Goal: Information Seeking & Learning: Check status

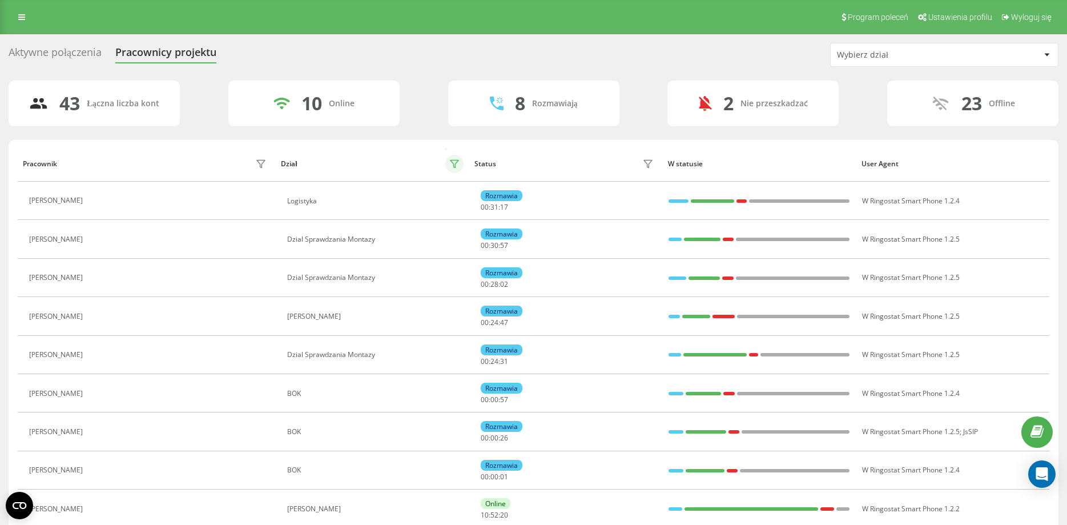
click at [451, 160] on icon at bounding box center [454, 163] width 8 height 7
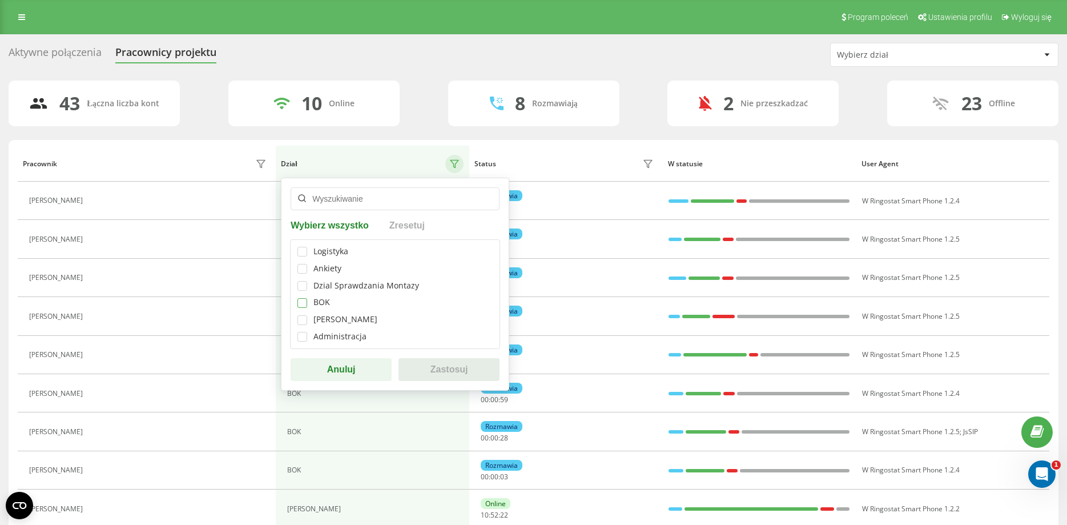
click at [300, 298] on label at bounding box center [302, 298] width 10 height 0
checkbox input "true"
click at [437, 362] on button "Zastosuj" at bounding box center [448, 369] width 101 height 23
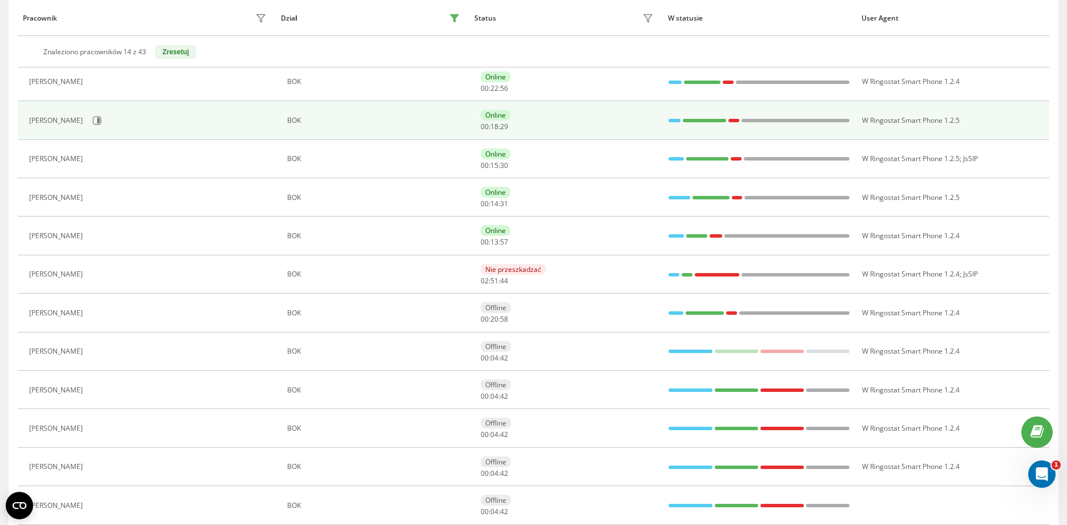
scroll to position [233, 0]
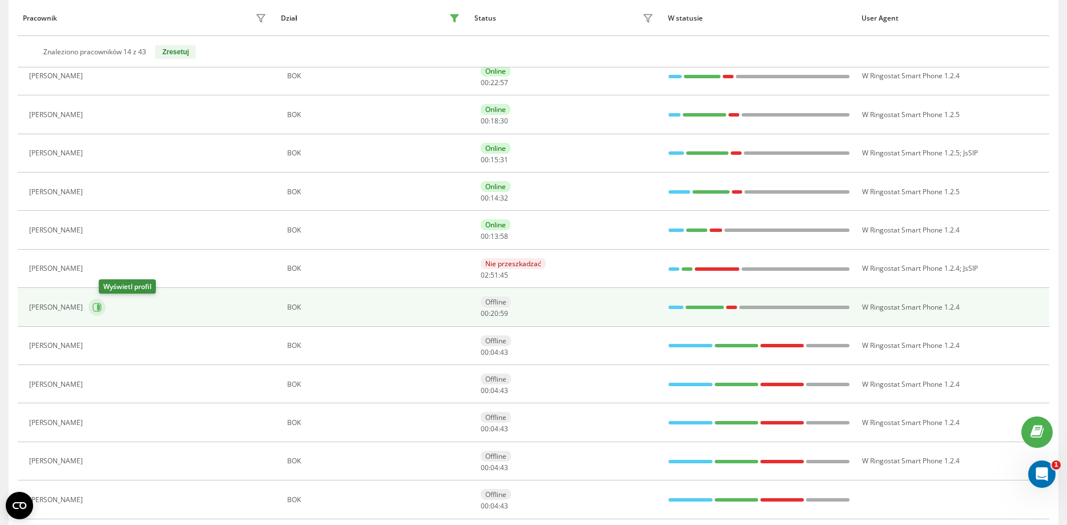
click at [102, 309] on icon at bounding box center [97, 307] width 9 height 9
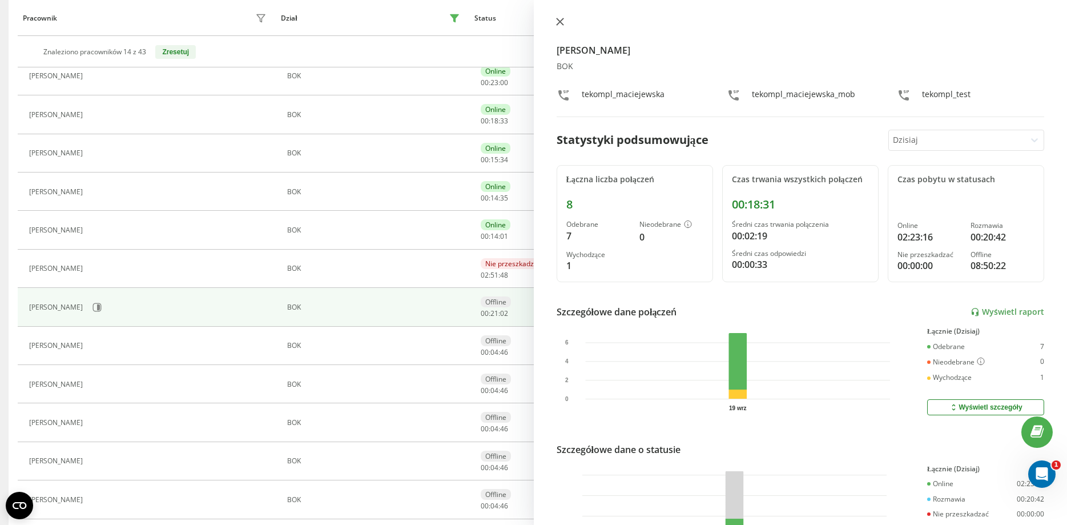
click at [559, 23] on icon at bounding box center [560, 22] width 8 height 8
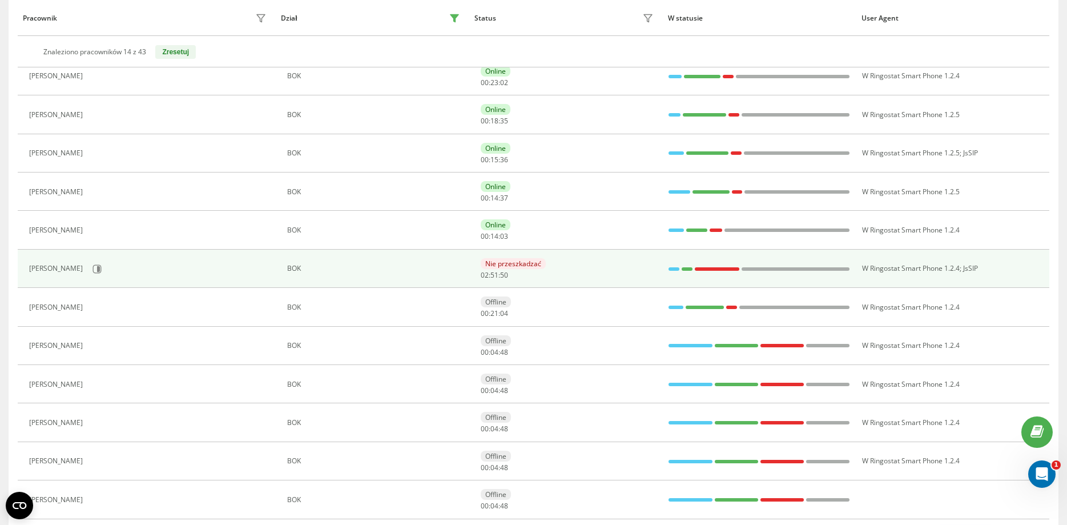
click at [103, 267] on div "[PERSON_NAME]" at bounding box center [149, 268] width 240 height 19
click at [92, 269] on icon at bounding box center [96, 268] width 9 height 9
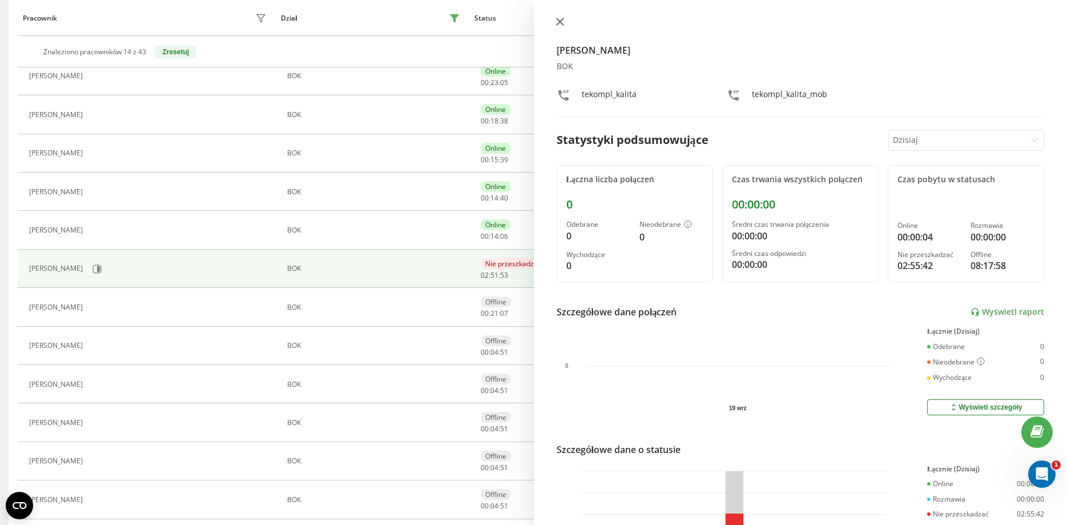
click at [559, 23] on icon at bounding box center [559, 21] width 7 height 7
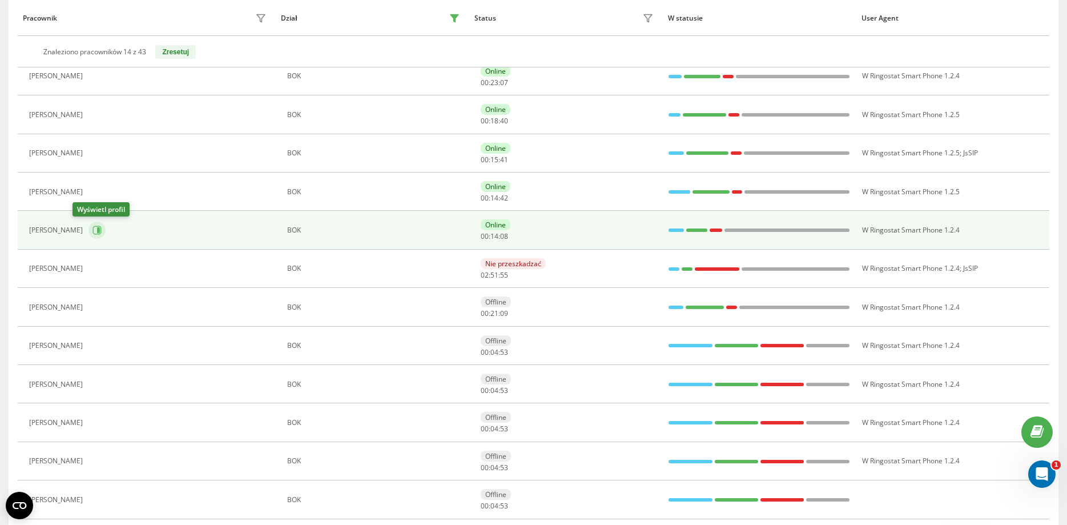
click at [88, 232] on button at bounding box center [96, 229] width 17 height 17
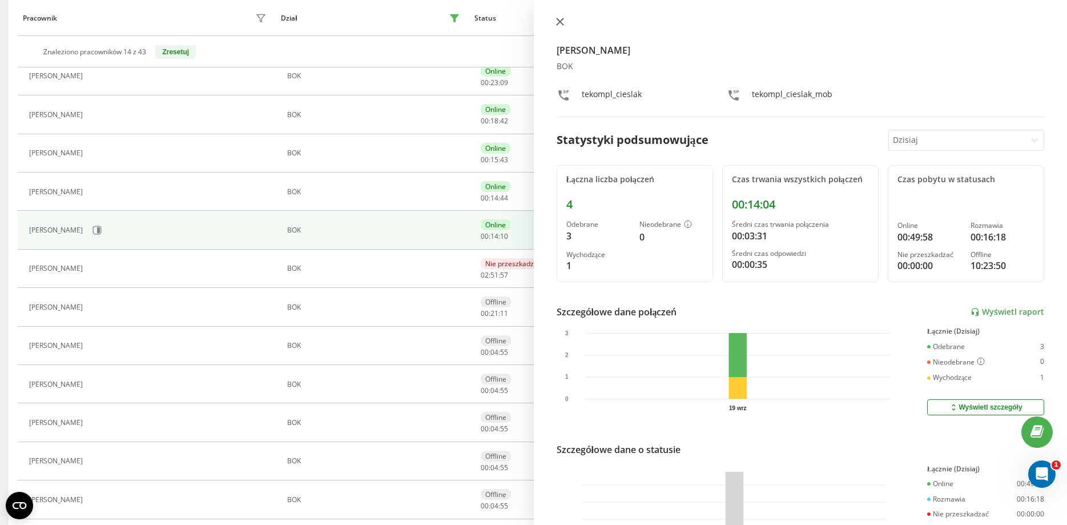
click at [561, 21] on icon at bounding box center [559, 21] width 7 height 7
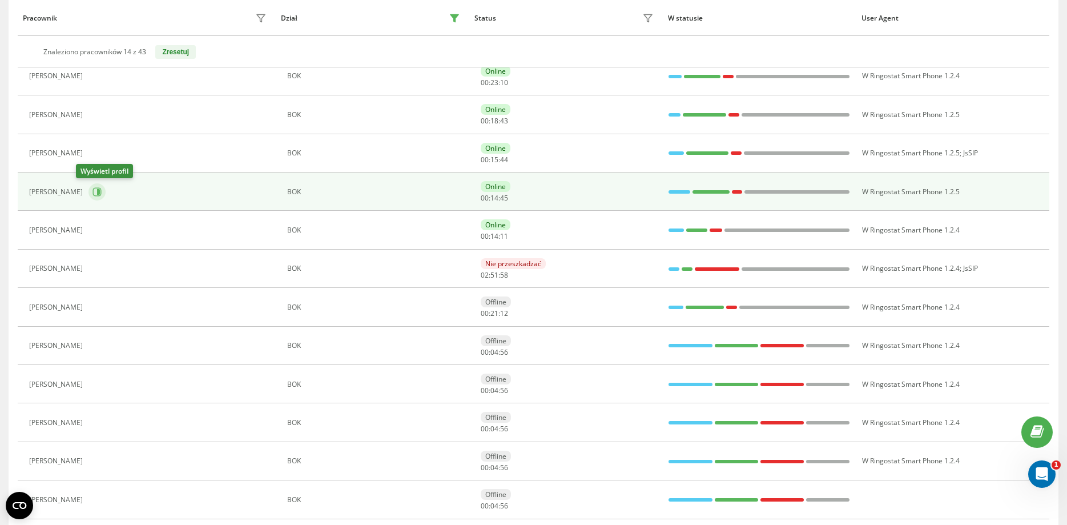
click at [92, 193] on icon at bounding box center [96, 191] width 9 height 9
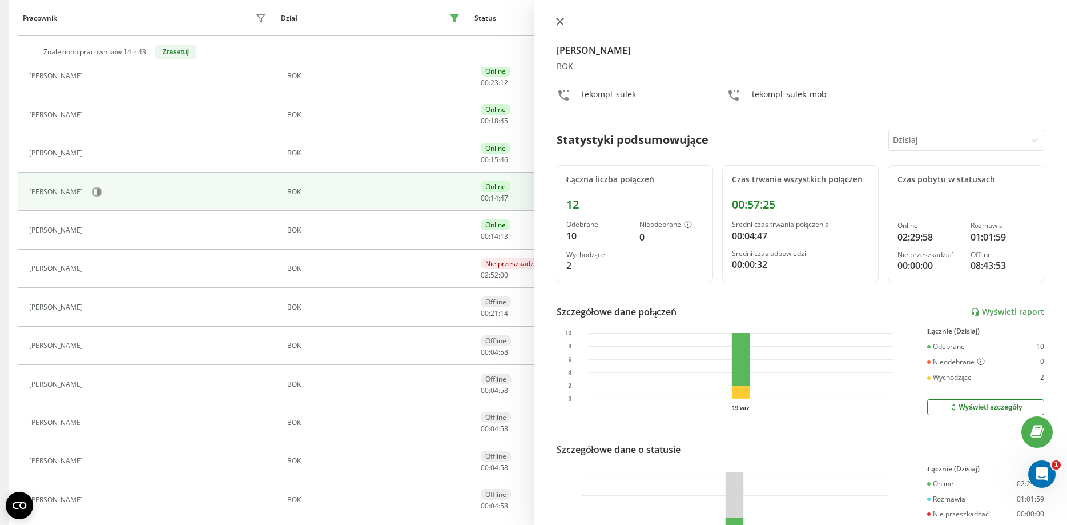
click at [559, 18] on icon at bounding box center [560, 22] width 8 height 8
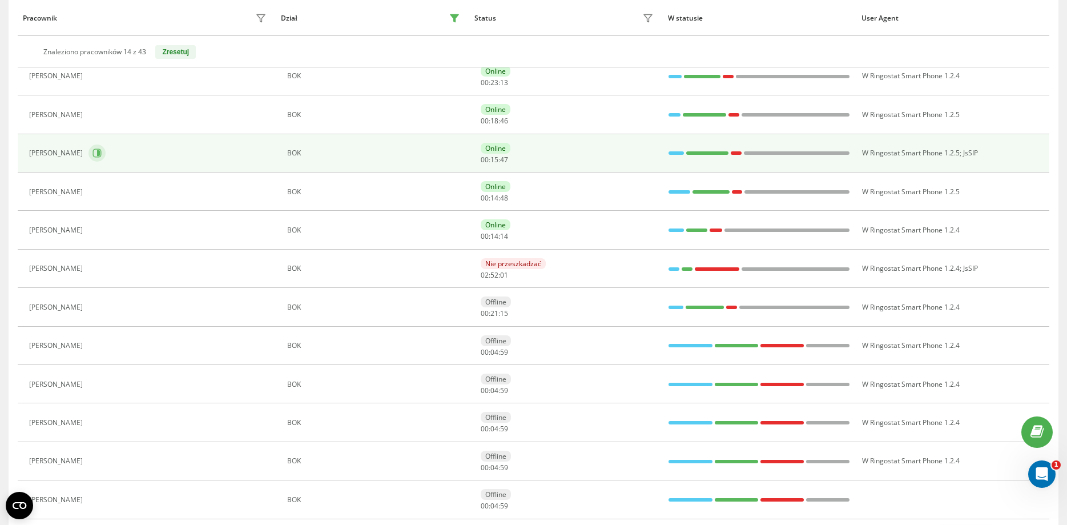
click at [88, 152] on button at bounding box center [96, 152] width 17 height 17
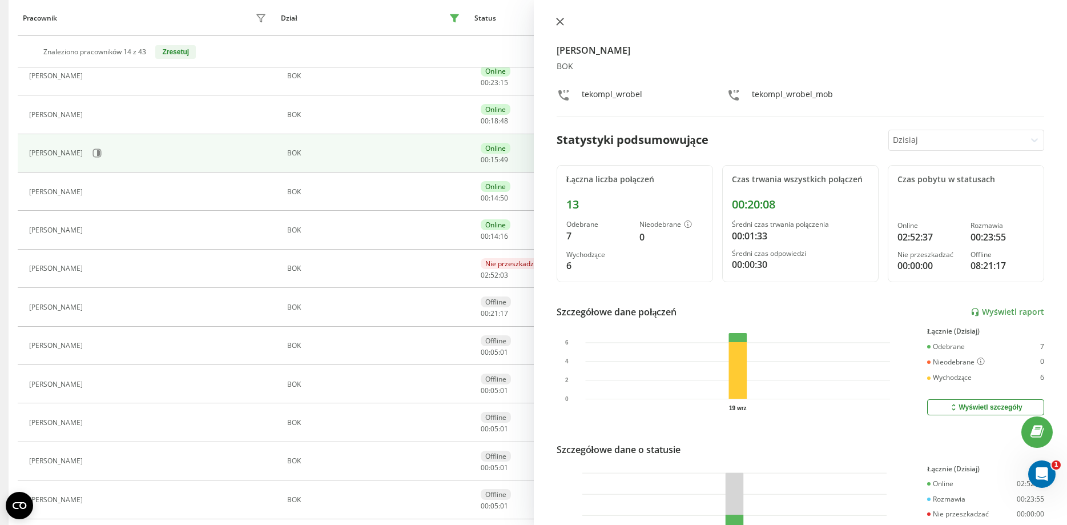
click at [563, 25] on button at bounding box center [560, 22] width 15 height 11
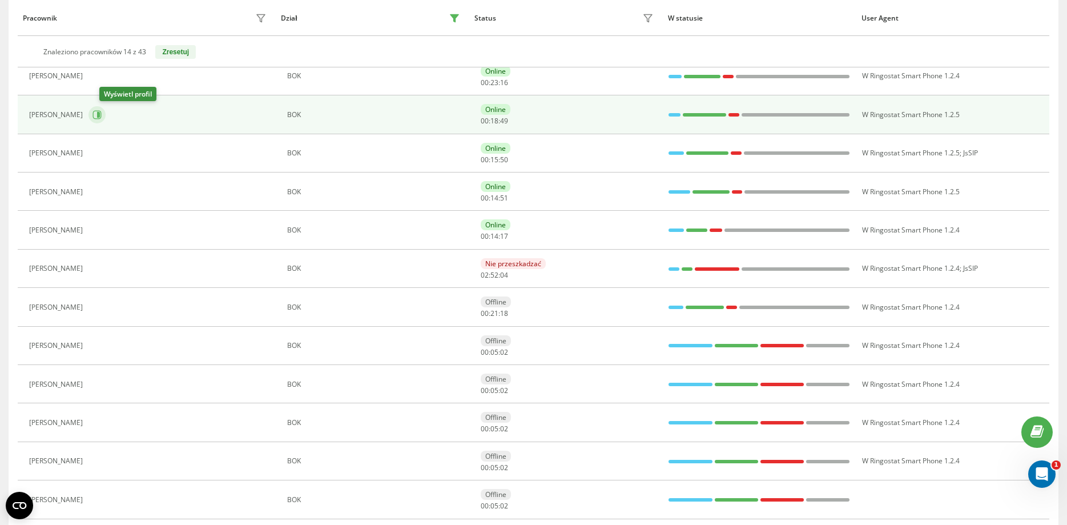
click at [102, 113] on icon at bounding box center [96, 114] width 9 height 9
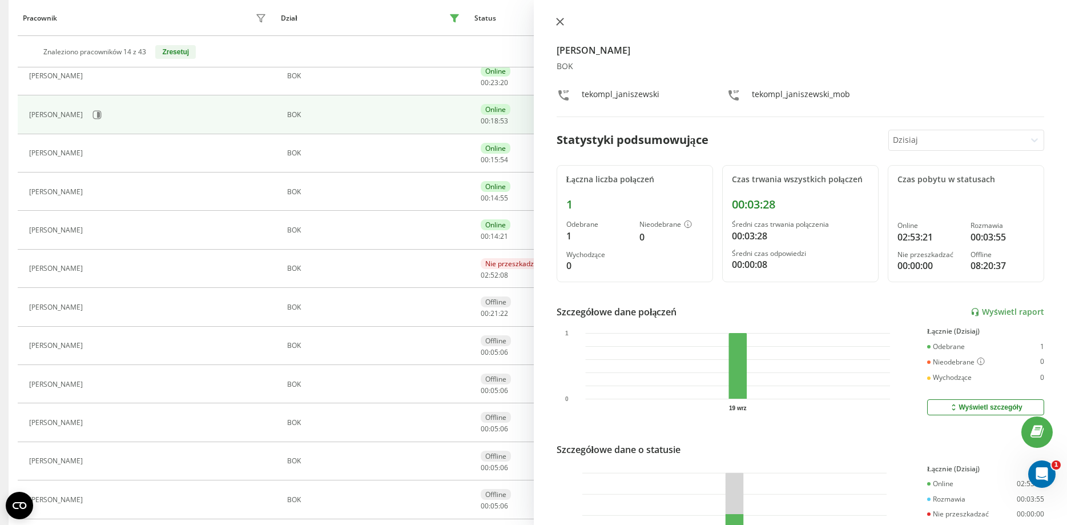
click at [558, 20] on icon at bounding box center [560, 22] width 8 height 8
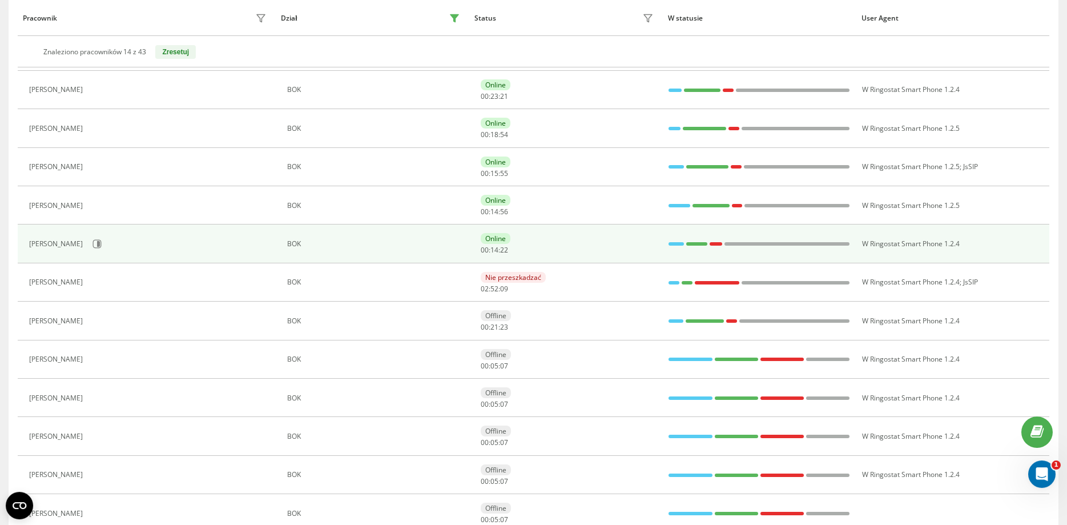
scroll to position [58, 0]
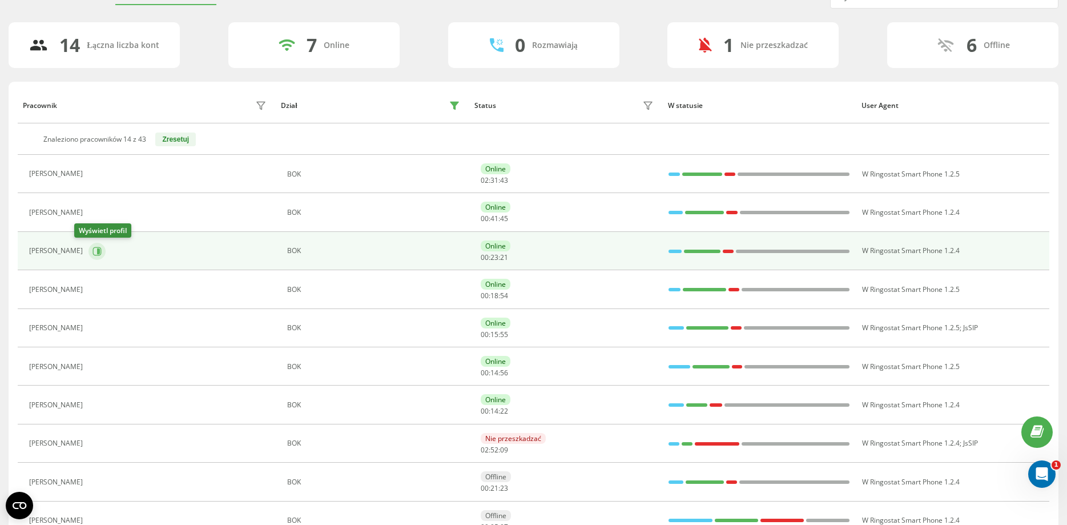
click at [93, 249] on icon at bounding box center [97, 251] width 9 height 9
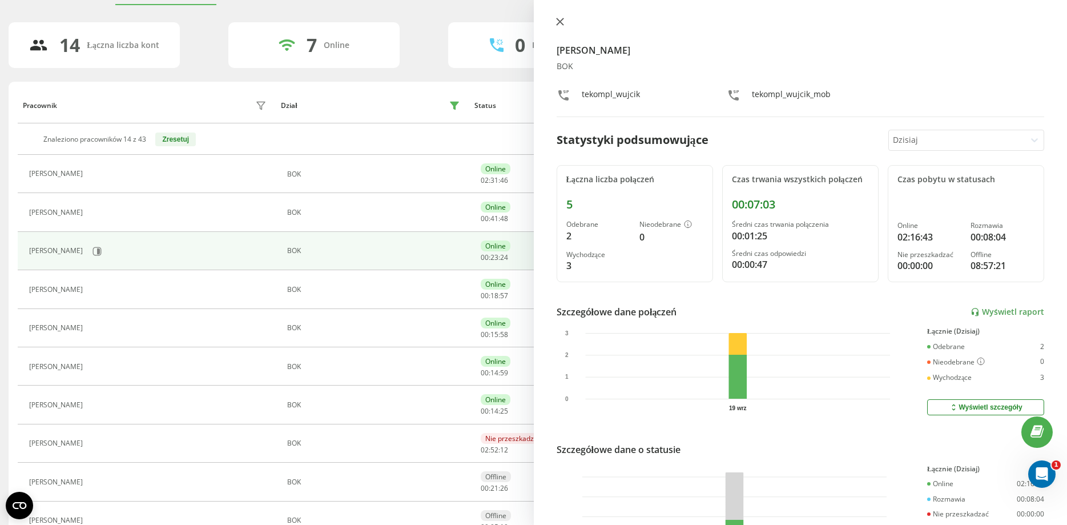
click at [559, 21] on icon at bounding box center [560, 22] width 8 height 8
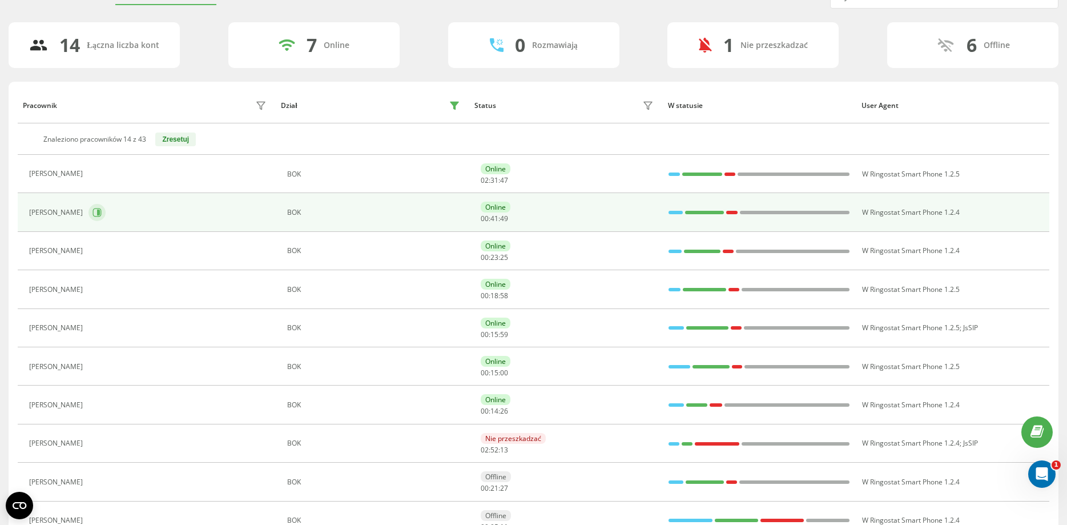
click at [100, 211] on icon at bounding box center [98, 212] width 3 height 6
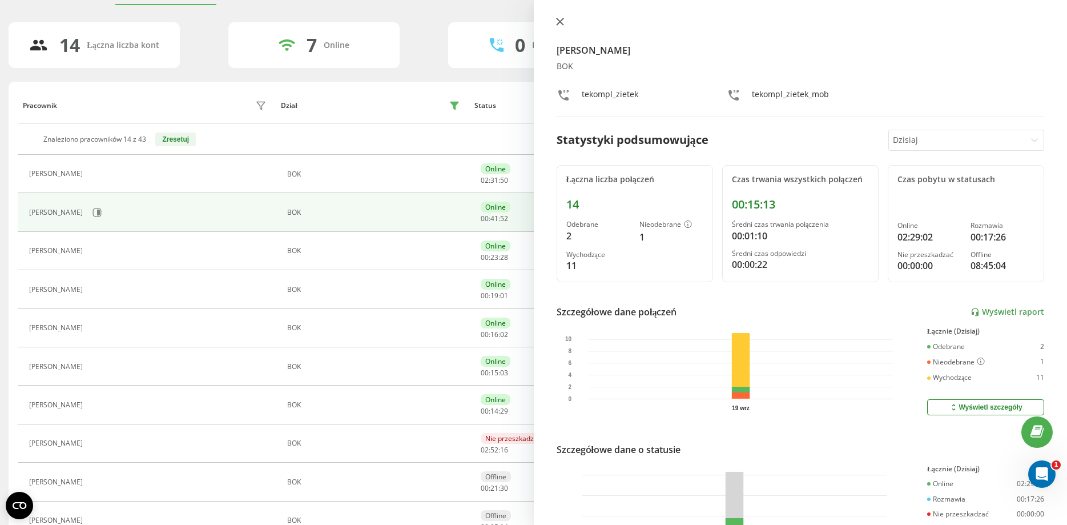
click at [562, 19] on icon at bounding box center [559, 21] width 7 height 7
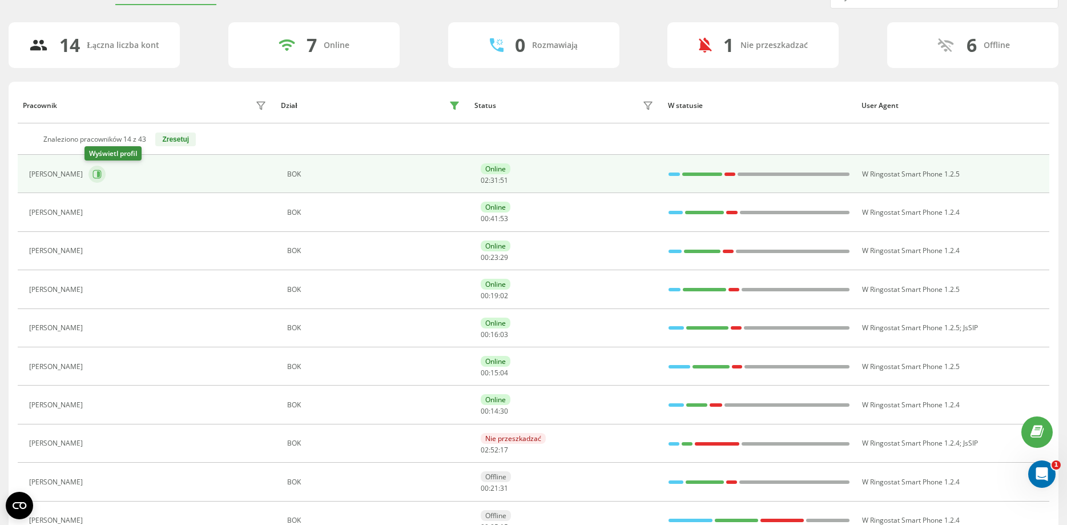
click at [99, 175] on button at bounding box center [96, 174] width 17 height 17
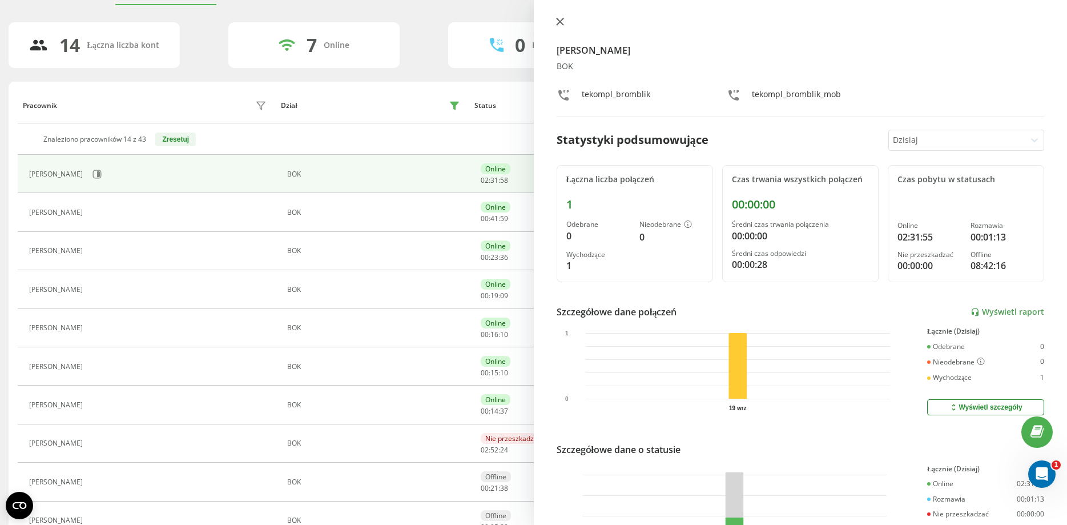
click at [557, 26] on button at bounding box center [560, 22] width 15 height 11
